Goal: Task Accomplishment & Management: Manage account settings

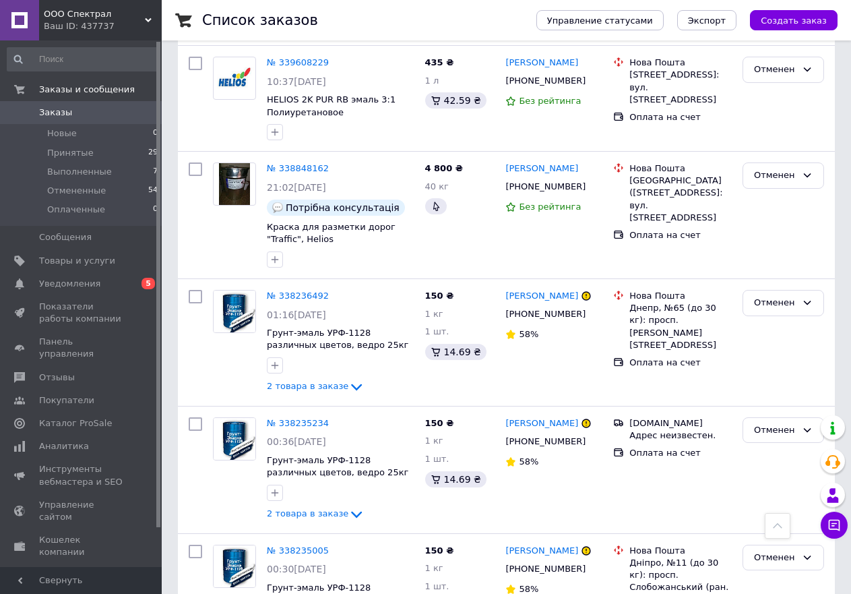
scroll to position [660, 0]
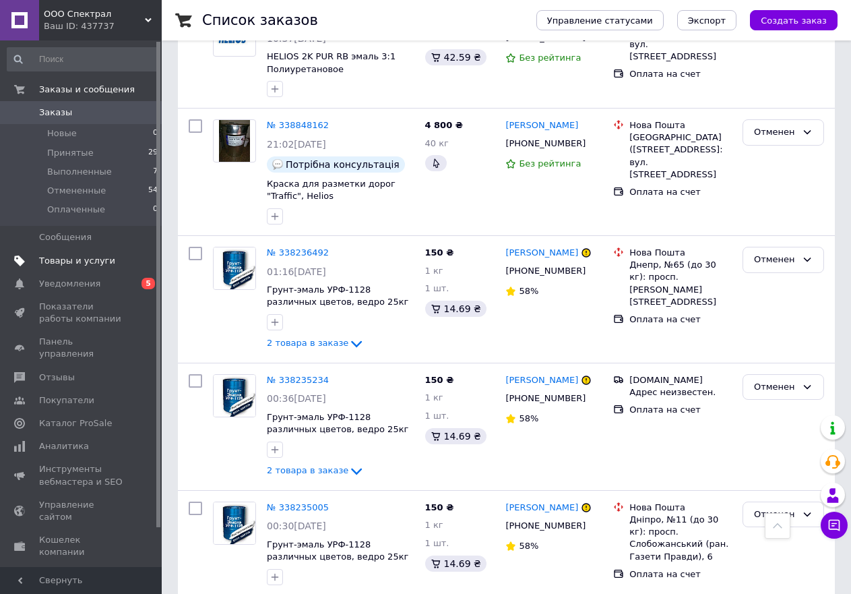
click at [84, 261] on span "Товары и услуги" at bounding box center [77, 261] width 76 height 12
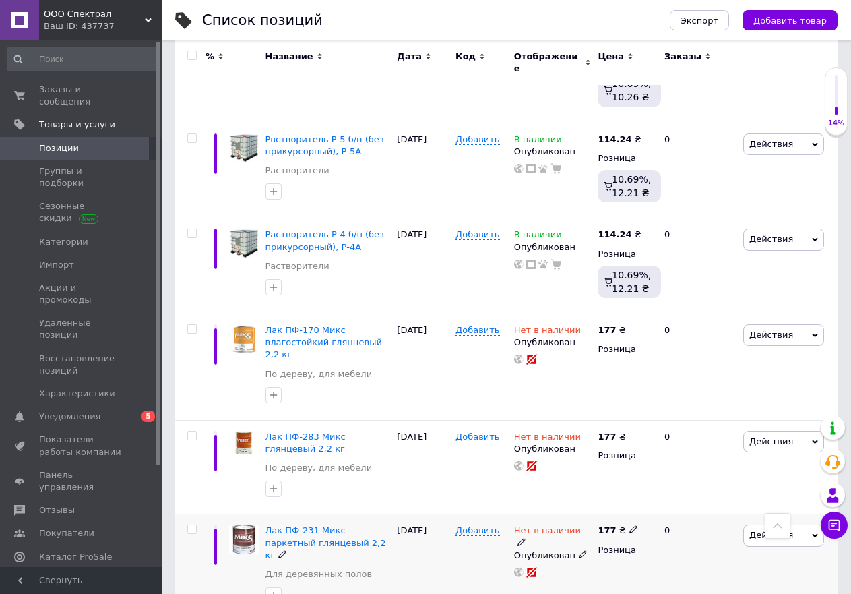
scroll to position [1920, 0]
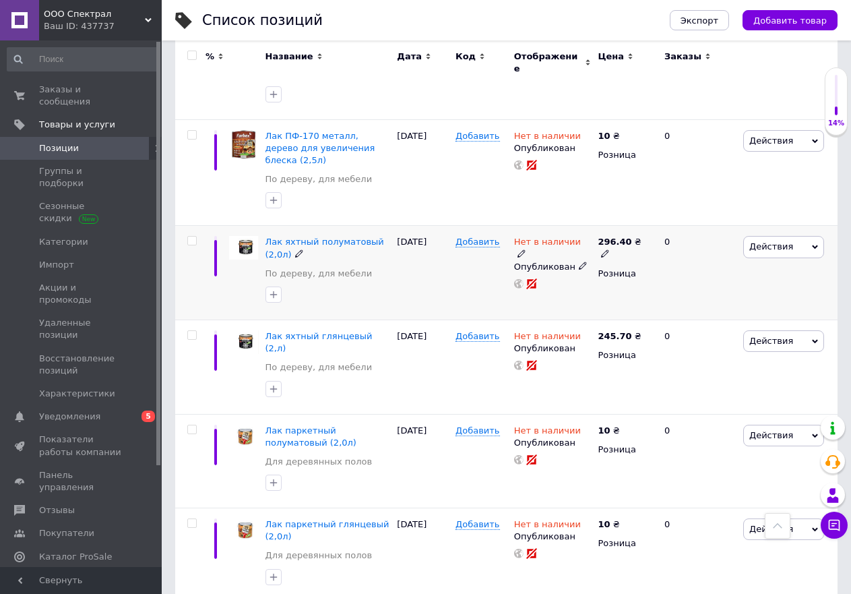
scroll to position [1652, 0]
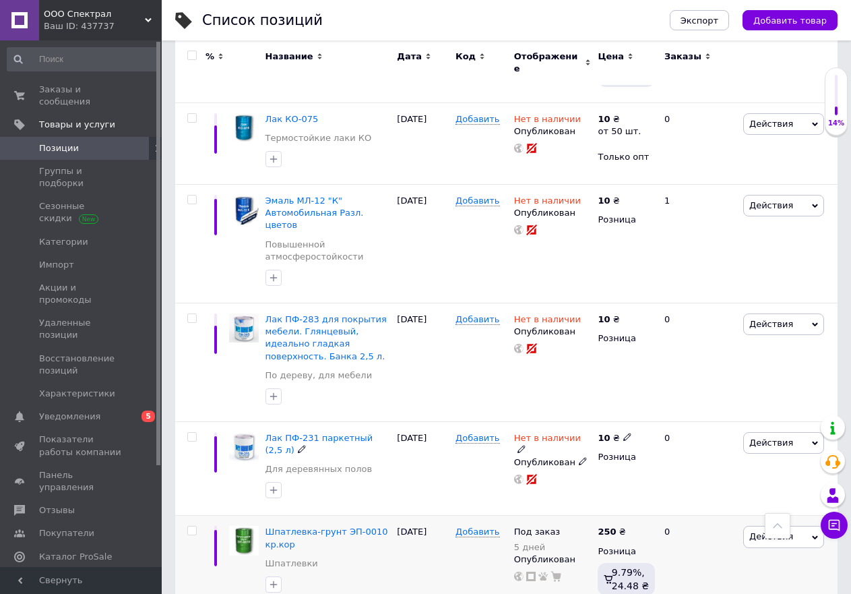
scroll to position [1663, 0]
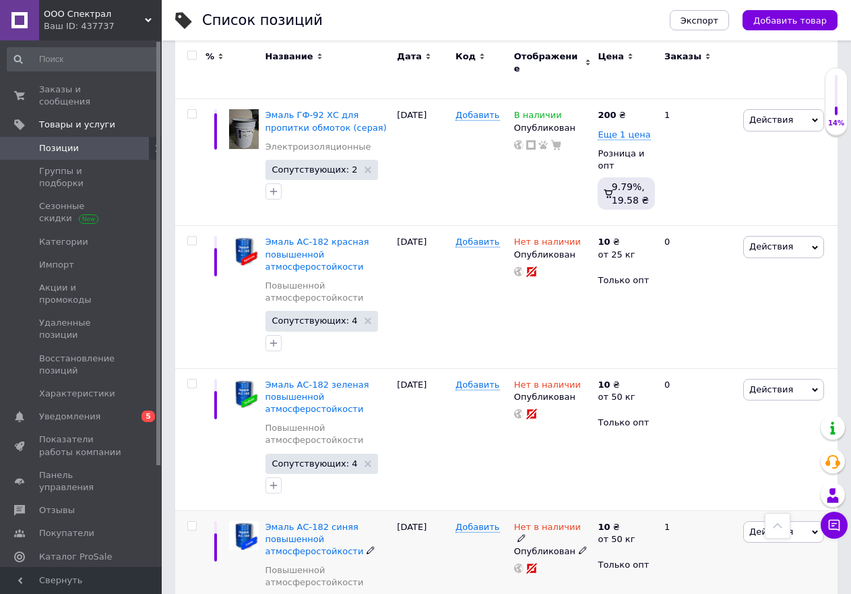
scroll to position [2235, 0]
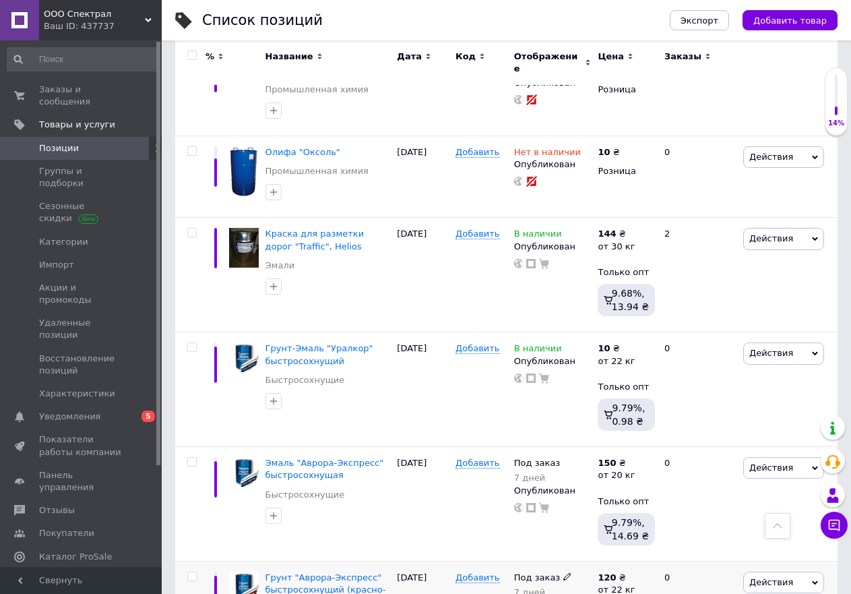
scroll to position [1213, 0]
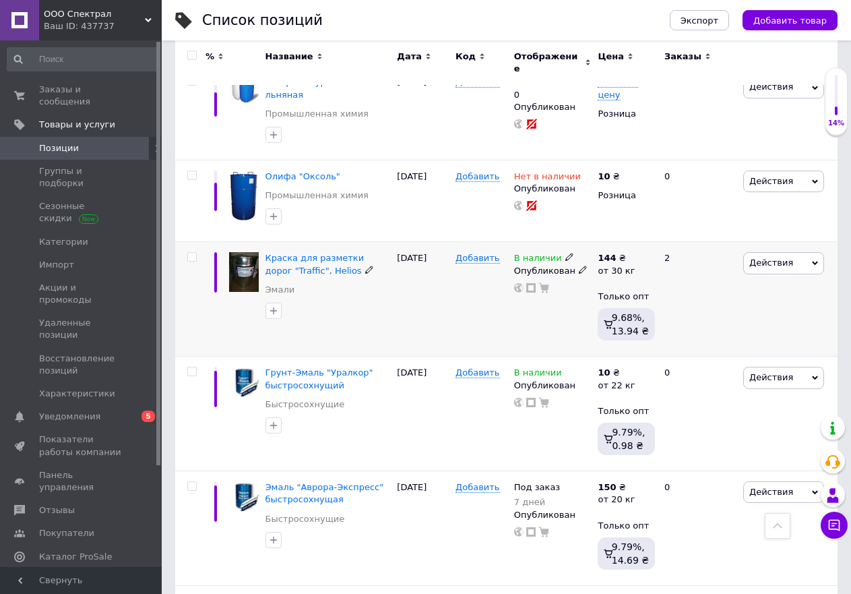
click at [246, 252] on img at bounding box center [244, 271] width 30 height 39
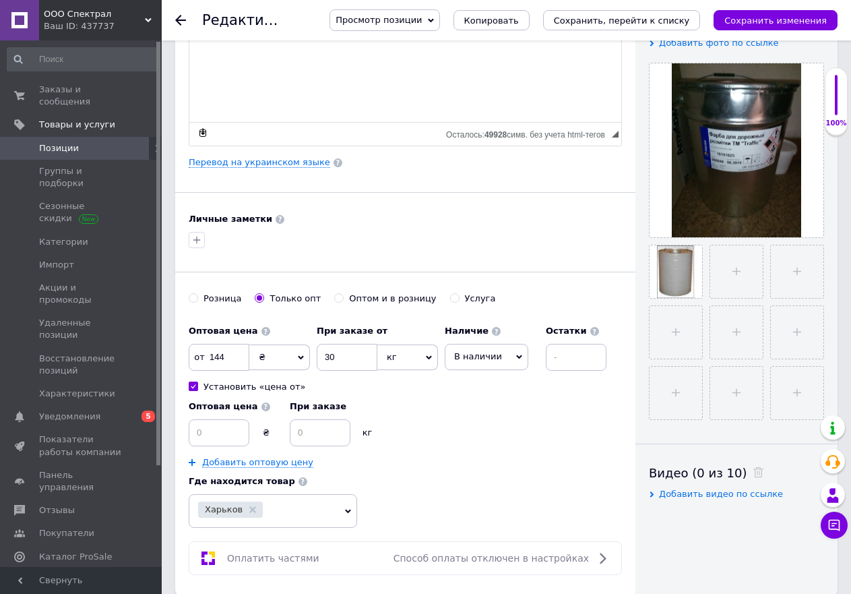
scroll to position [337, 0]
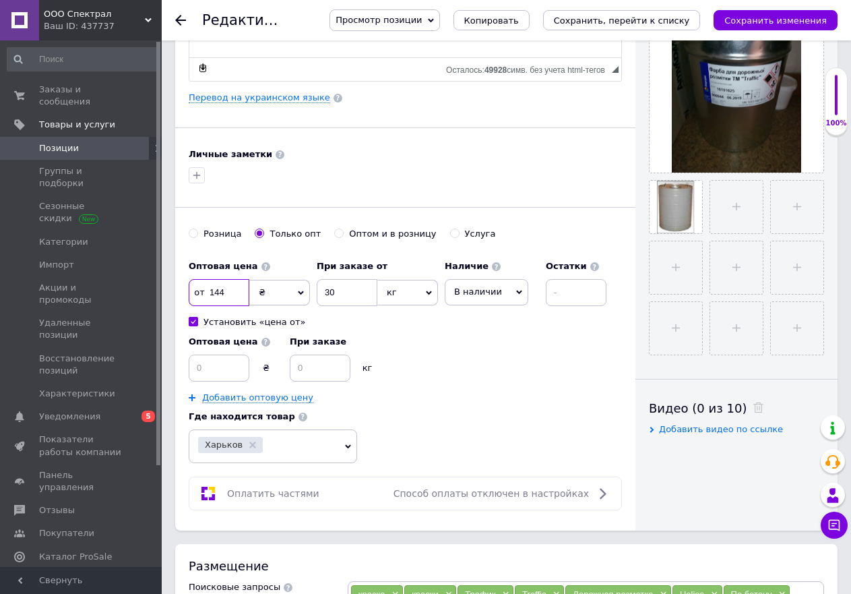
click at [224, 290] on input "144" at bounding box center [219, 292] width 61 height 27
type input "144"
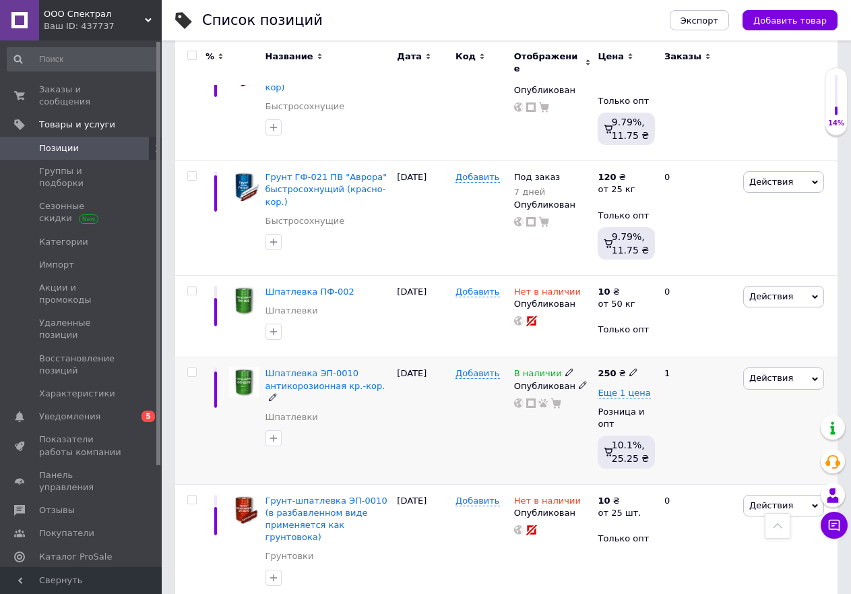
scroll to position [1838, 0]
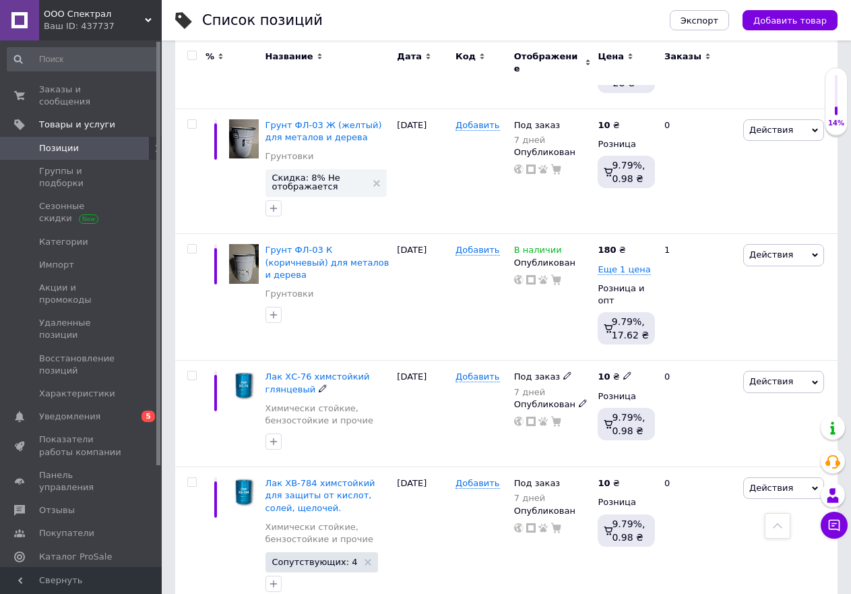
scroll to position [2056, 0]
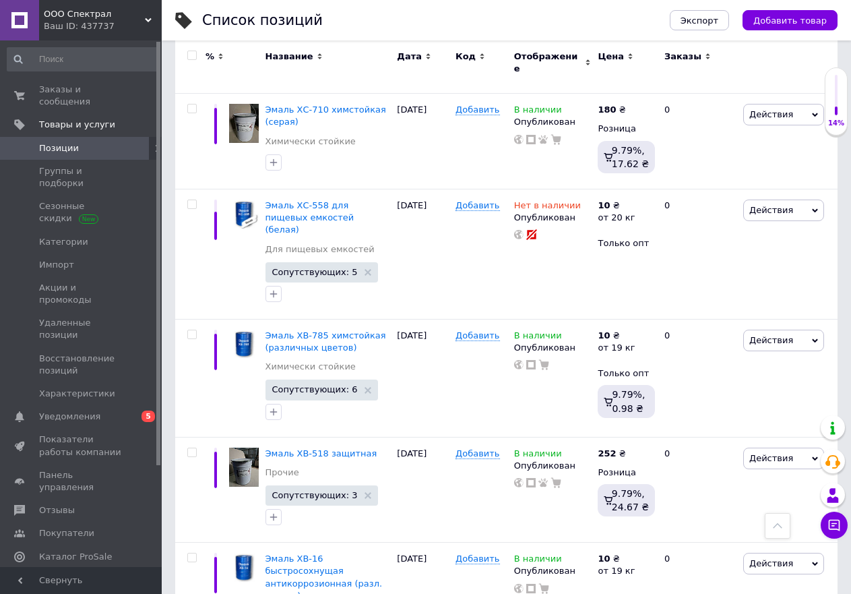
scroll to position [1684, 0]
